Goal: Task Accomplishment & Management: Manage account settings

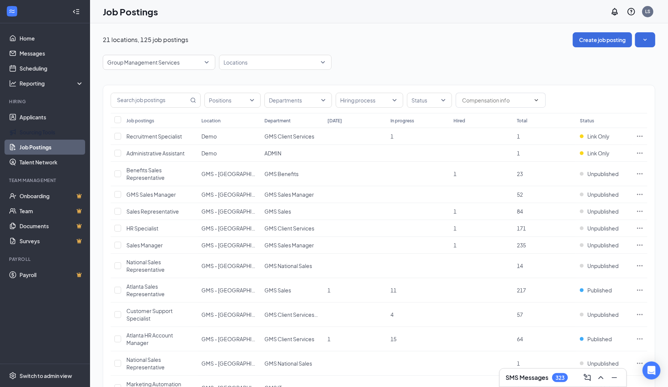
click at [42, 145] on link "Job Postings" at bounding box center [52, 147] width 64 height 15
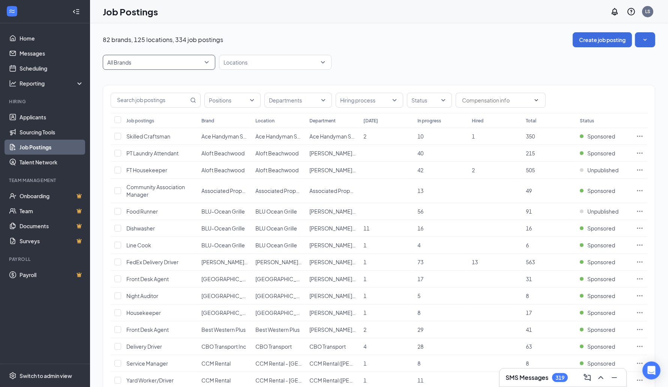
click at [192, 60] on span "All Brands" at bounding box center [155, 63] width 97 height 8
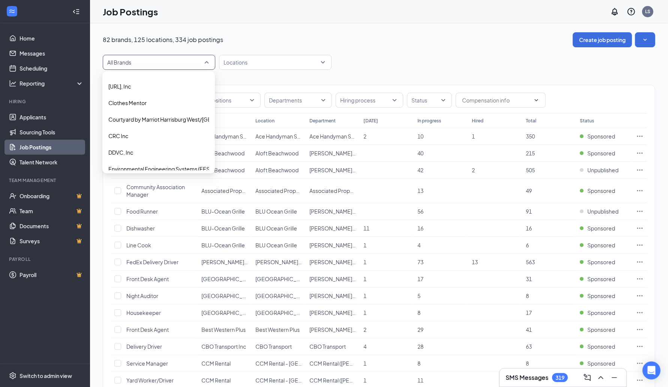
scroll to position [213, 0]
click at [141, 148] on span "DDVC, Inc" at bounding box center [158, 152] width 101 height 8
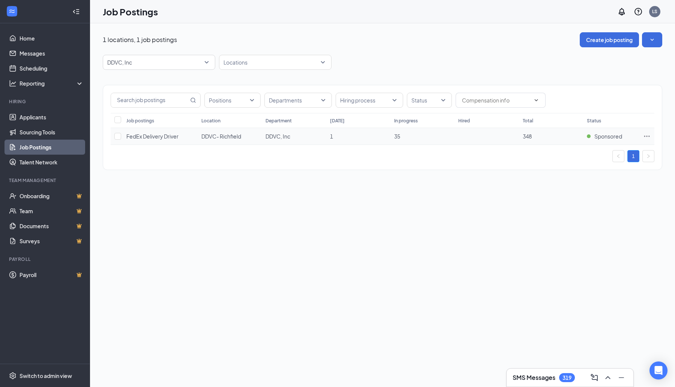
click at [155, 137] on span "FedEx Delivery Driver" at bounding box center [152, 136] width 52 height 7
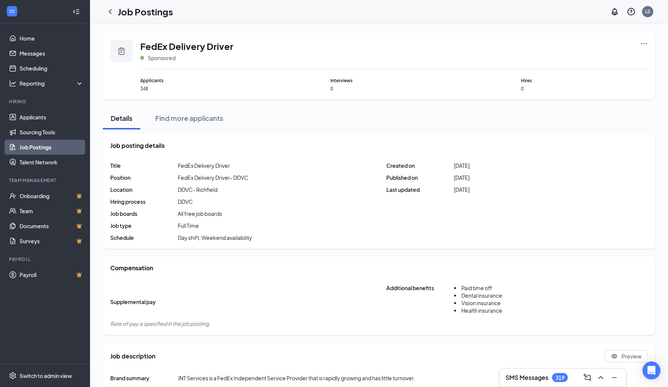
click at [642, 44] on icon "Ellipses" at bounding box center [644, 44] width 8 height 8
click at [563, 127] on span "View applicants" at bounding box center [560, 124] width 38 height 7
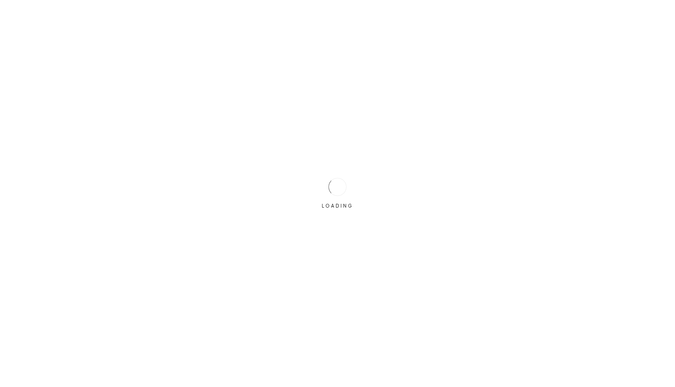
click at [563, 127] on div "LOADING" at bounding box center [337, 193] width 675 height 387
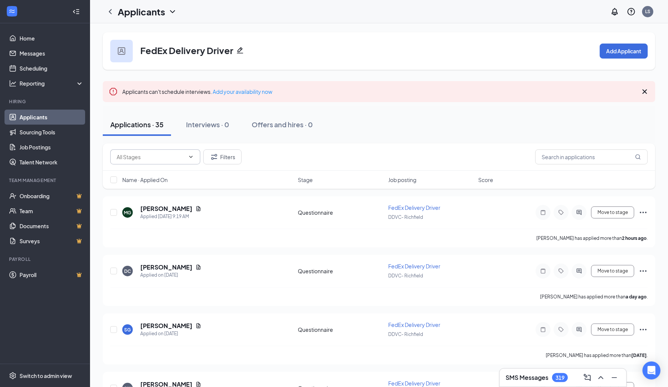
click at [167, 155] on input "text" at bounding box center [151, 157] width 68 height 8
click at [338, 38] on div "FedEx Delivery Driver Add Applicant" at bounding box center [379, 51] width 552 height 38
click at [131, 154] on input "text" at bounding box center [151, 157] width 68 height 8
click at [153, 205] on div "Manager Review (5)" at bounding box center [146, 205] width 48 height 8
type input "Manager Review (5)"
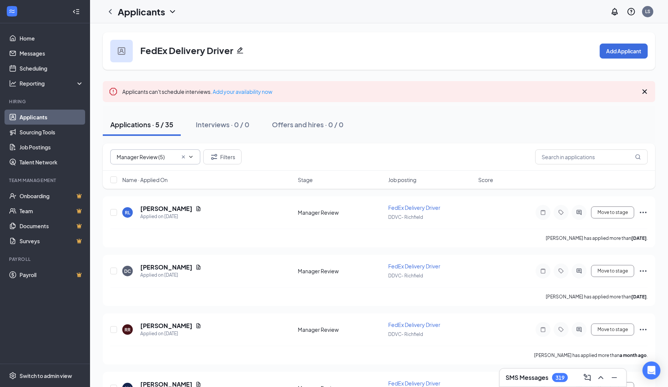
click at [151, 159] on input "Manager Review (5)" at bounding box center [147, 157] width 61 height 8
click at [64, 110] on link "Applicants" at bounding box center [52, 117] width 64 height 15
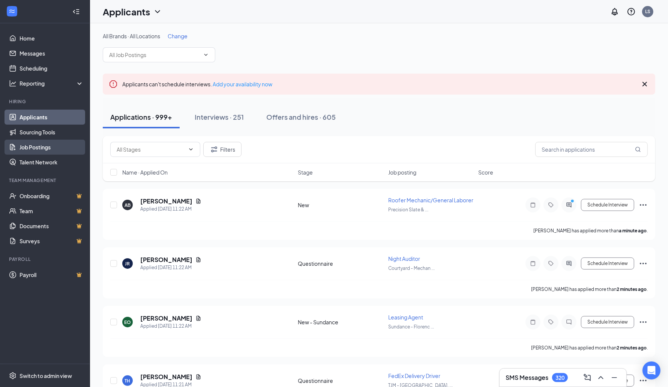
click at [48, 146] on link "Job Postings" at bounding box center [52, 147] width 64 height 15
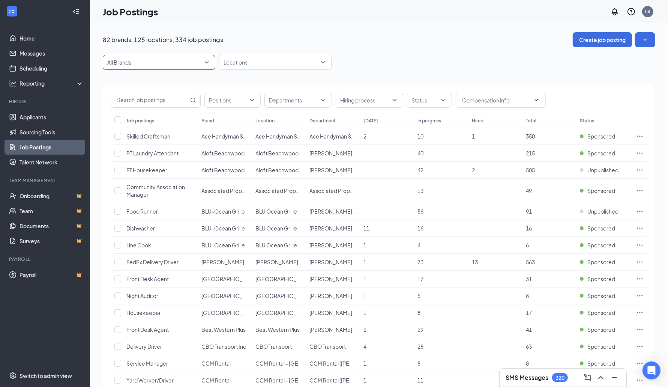
click at [152, 65] on span "All Brands" at bounding box center [155, 63] width 97 height 8
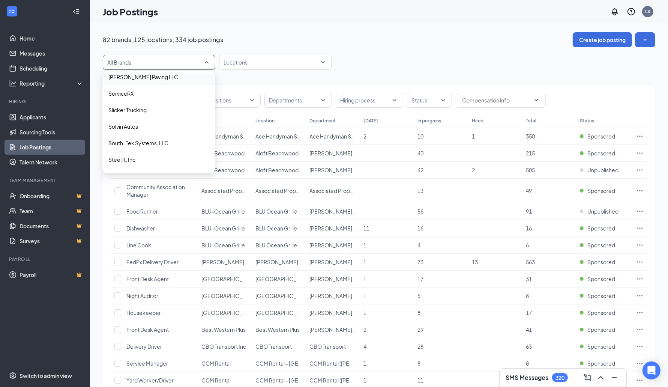
scroll to position [1031, 0]
click at [137, 87] on div "ServiceRX" at bounding box center [158, 92] width 113 height 17
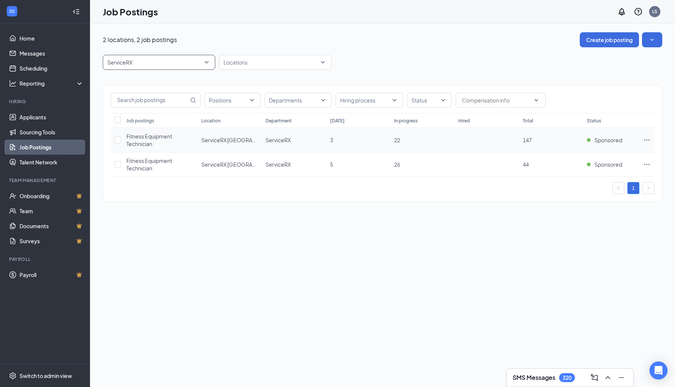
click at [146, 138] on span "Fitness Equipment Technician" at bounding box center [149, 140] width 46 height 14
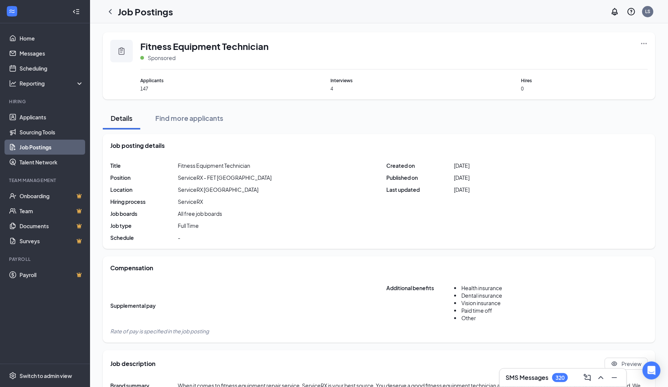
click at [644, 47] on icon "Ellipses" at bounding box center [644, 44] width 8 height 8
click at [567, 126] on span "View applicants" at bounding box center [560, 124] width 38 height 7
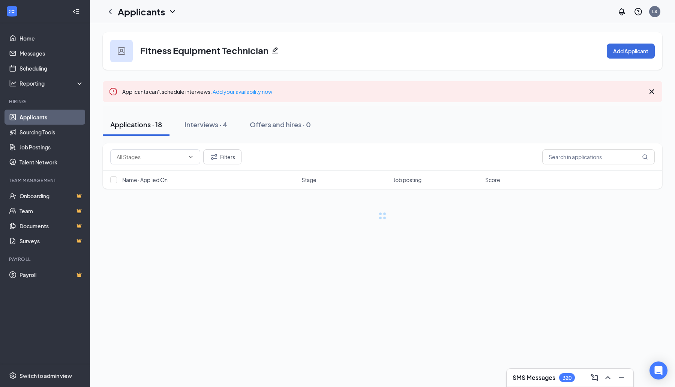
click at [480, 9] on div "Applicants LS" at bounding box center [382, 11] width 585 height 23
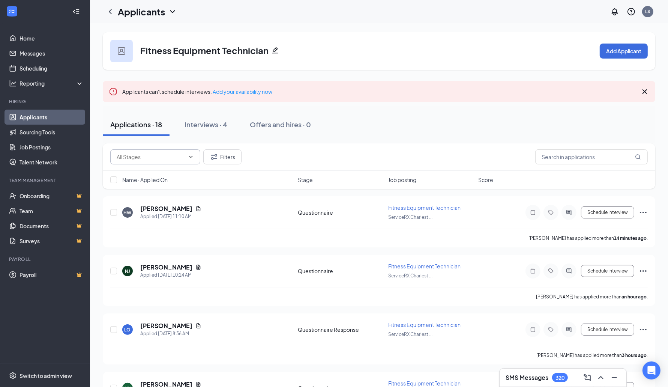
click at [165, 161] on span at bounding box center [155, 156] width 90 height 15
click at [193, 155] on icon "ChevronDown" at bounding box center [191, 157] width 6 height 6
click at [189, 154] on icon "ChevronDown" at bounding box center [191, 157] width 6 height 6
click at [159, 155] on input "text" at bounding box center [151, 157] width 68 height 8
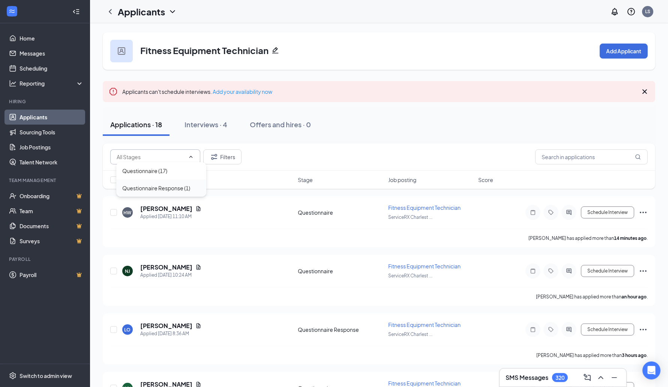
click at [157, 184] on div "Questionnaire Response (1)" at bounding box center [156, 188] width 68 height 8
type input "Questionnaire Response (1)"
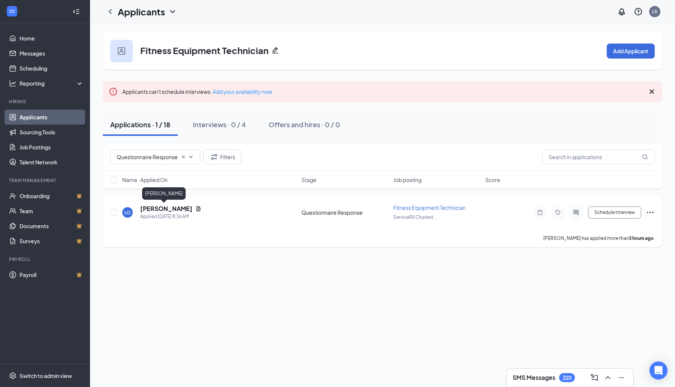
click at [161, 208] on h5 "Lopez Osorio" at bounding box center [166, 208] width 52 height 8
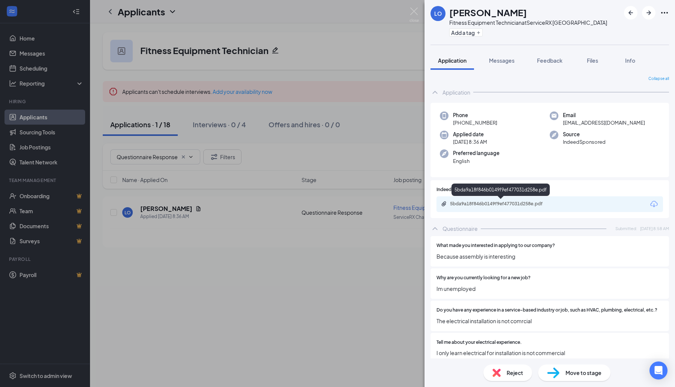
click at [497, 201] on div "5bda9a18f846b0149f9ef477031d258e.pdf" at bounding box center [502, 204] width 105 height 6
click at [500, 369] on img at bounding box center [496, 372] width 8 height 8
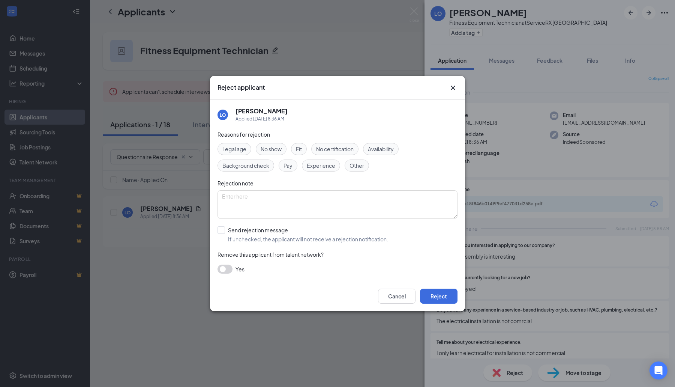
click at [320, 164] on span "Experience" at bounding box center [321, 165] width 29 height 8
click at [441, 293] on button "Reject" at bounding box center [439, 295] width 38 height 15
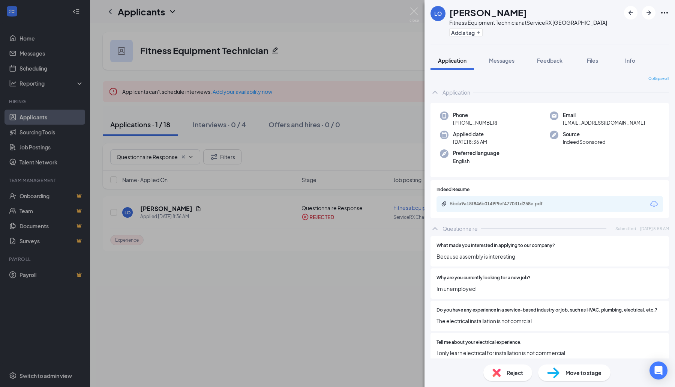
click at [407, 11] on div "LO Lopez Osorio Fitness Equipment Technician at ServiceRX Charleston Add a tag …" at bounding box center [337, 193] width 675 height 387
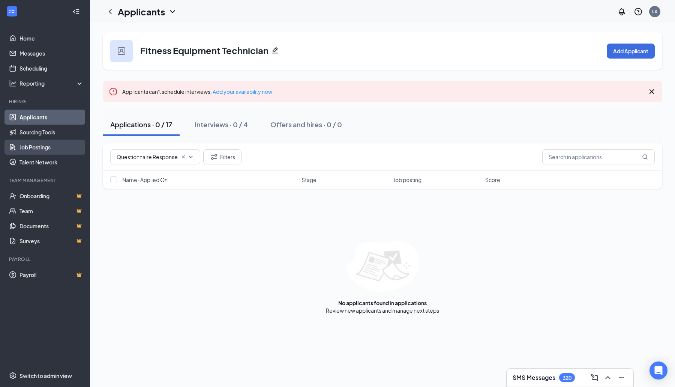
click at [32, 144] on link "Job Postings" at bounding box center [52, 147] width 64 height 15
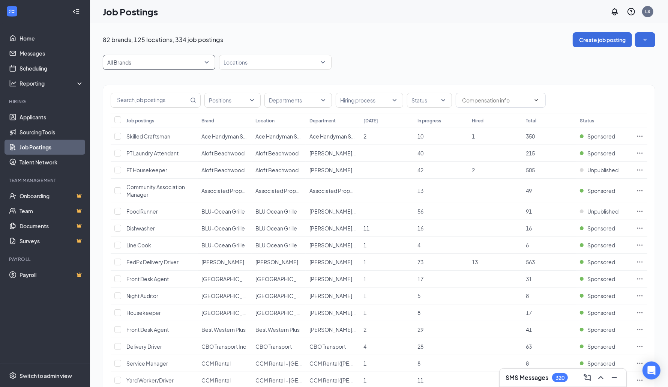
click at [180, 69] on span "All Brands" at bounding box center [159, 62] width 104 height 14
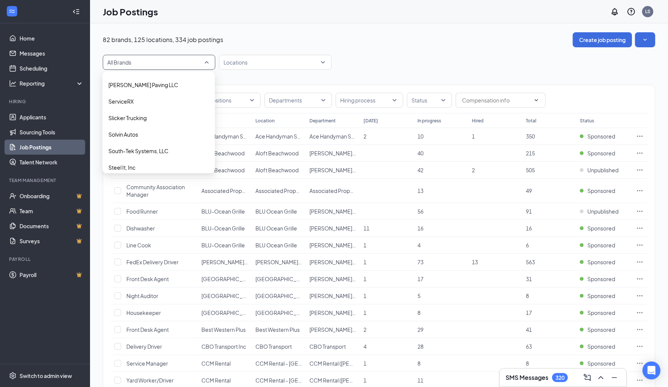
scroll to position [1023, 0]
click at [157, 98] on span "ServiceRX" at bounding box center [158, 101] width 101 height 8
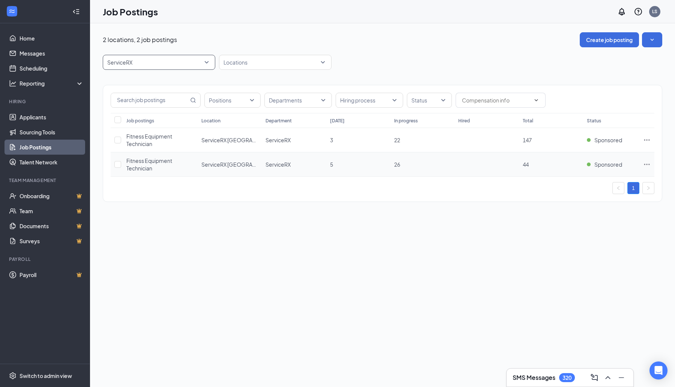
click at [146, 165] on span "Fitness Equipment Technician" at bounding box center [149, 164] width 46 height 14
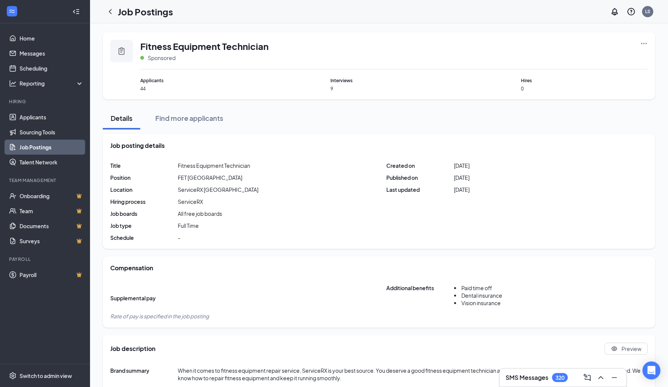
click at [647, 37] on div "Fitness Equipment Technician Sponsored Applicants 44 Interviews 9 Hires 0" at bounding box center [379, 65] width 552 height 67
click at [647, 40] on icon "Ellipses" at bounding box center [644, 44] width 8 height 8
click at [573, 124] on span "View applicants" at bounding box center [560, 124] width 38 height 7
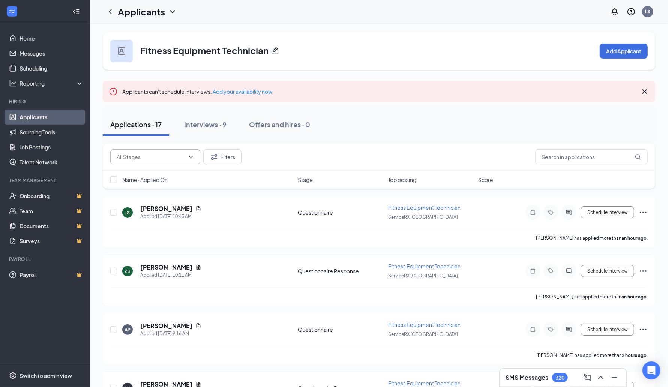
click at [175, 158] on input "text" at bounding box center [151, 157] width 68 height 8
click at [172, 191] on div "Questionnaire Response (2)" at bounding box center [156, 188] width 68 height 8
type input "Questionnaire Response (2)"
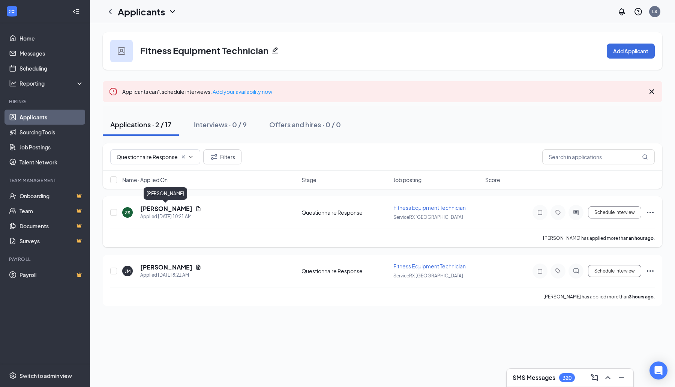
click at [156, 208] on h5 "[PERSON_NAME]" at bounding box center [166, 208] width 52 height 8
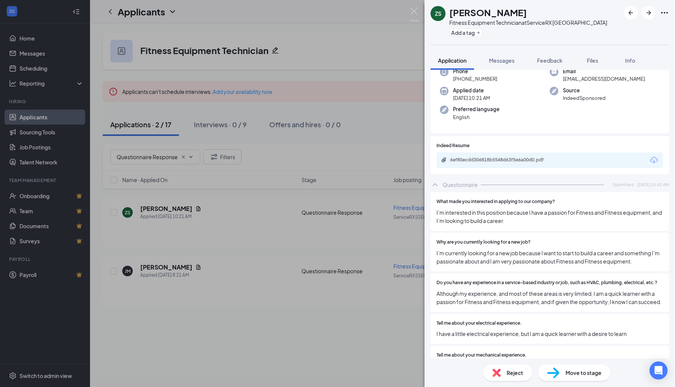
scroll to position [47, 0]
